Goal: Task Accomplishment & Management: Complete application form

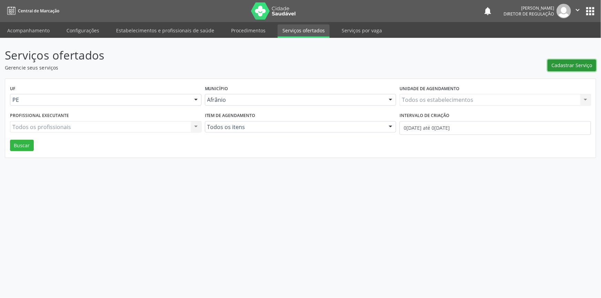
click at [564, 69] on button "Cadastrar Serviço" at bounding box center [572, 66] width 49 height 12
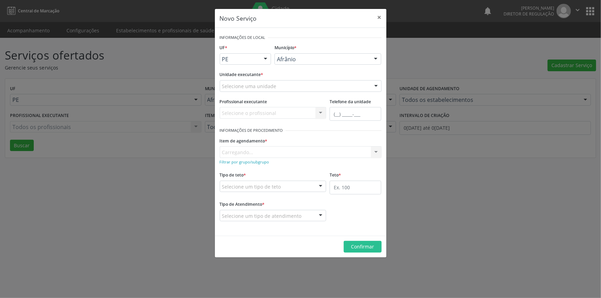
click at [320, 86] on div "Selecione uma unidade" at bounding box center [301, 86] width 162 height 12
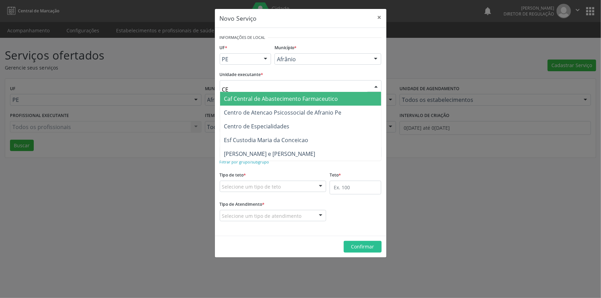
type input "C"
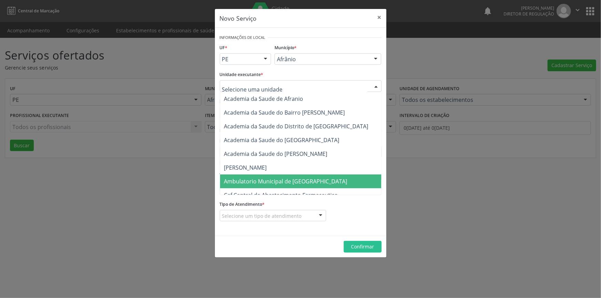
click at [287, 176] on span "Ambulatorio Municipal de [GEOGRAPHIC_DATA]" at bounding box center [304, 182] width 168 height 14
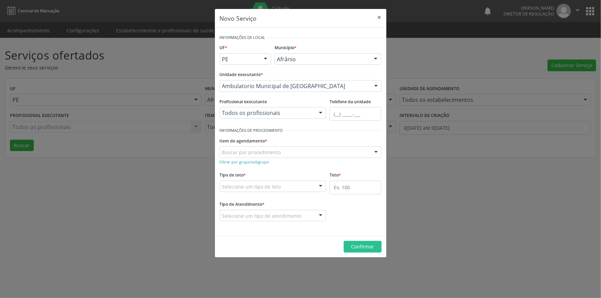
click at [289, 148] on div "Buscar por procedimento" at bounding box center [301, 152] width 162 height 12
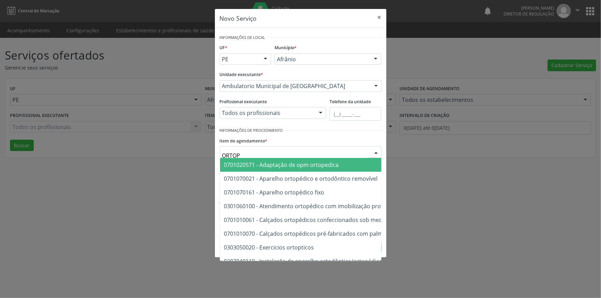
type input "ORTOPE"
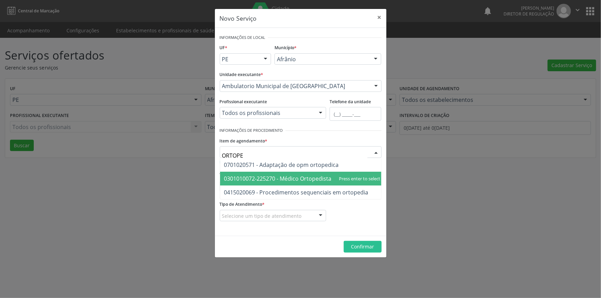
click at [311, 173] on span "0301010072-225270 - Médico Ortopedista e Traumatologista" at bounding box center [302, 179] width 165 height 14
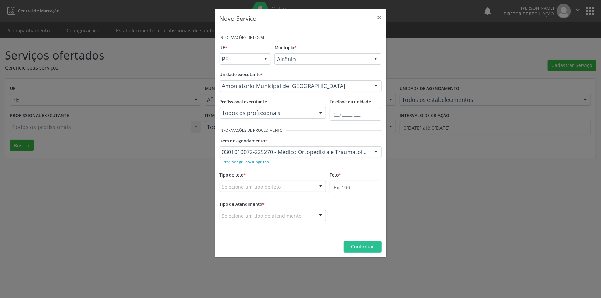
click at [299, 183] on div "Selecione um tipo de teto" at bounding box center [273, 187] width 107 height 12
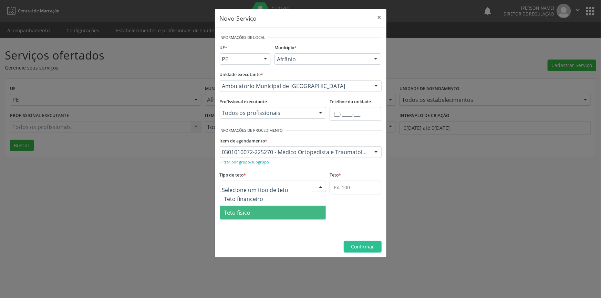
click at [266, 210] on span "Teto físico" at bounding box center [273, 213] width 106 height 14
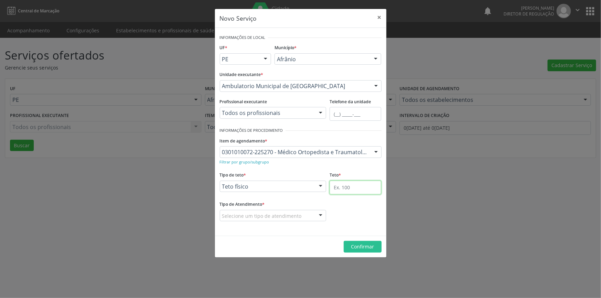
click at [350, 190] on input "text" at bounding box center [356, 188] width 52 height 14
type input "1"
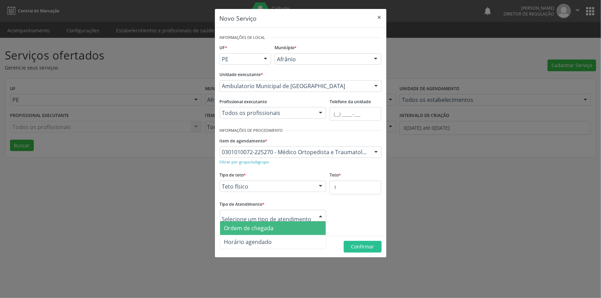
click at [265, 229] on span "Ordem de chegada" at bounding box center [249, 229] width 50 height 8
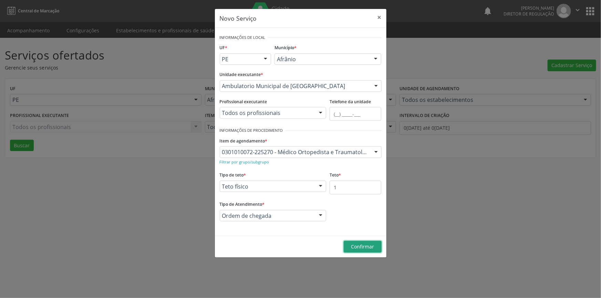
click at [356, 242] on button "Confirmar" at bounding box center [363, 247] width 38 height 12
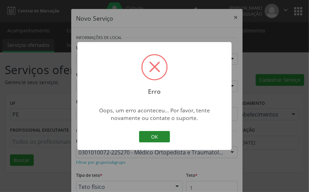
click at [140, 137] on button "OK" at bounding box center [154, 137] width 31 height 12
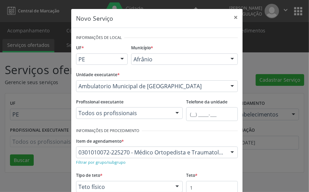
scroll to position [74, 0]
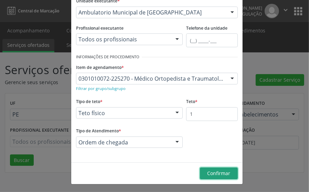
click at [218, 174] on span "Confirmar" at bounding box center [219, 173] width 23 height 7
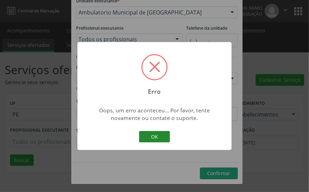
click at [163, 132] on button "OK" at bounding box center [154, 137] width 31 height 12
